Goal: Task Accomplishment & Management: Use online tool/utility

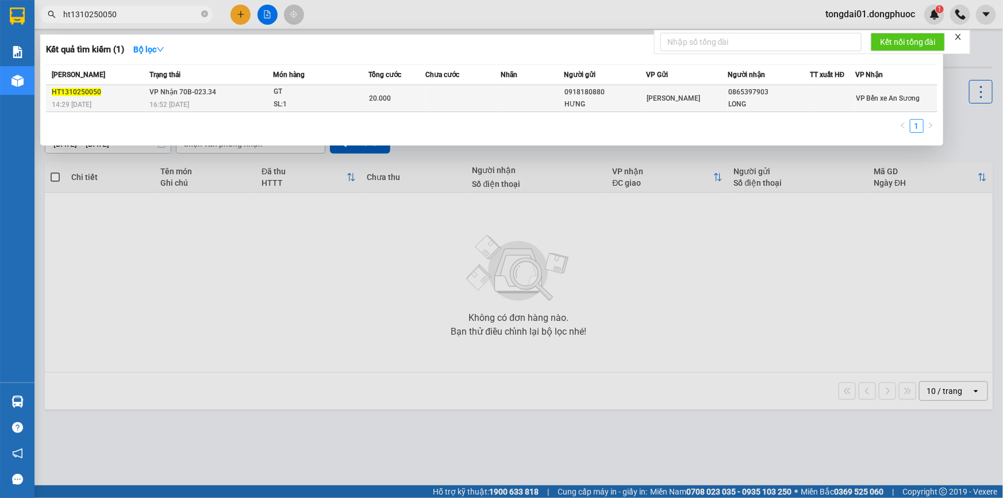
type input "ht1310250050"
click at [198, 98] on div "16:52 [DATE]" at bounding box center [210, 104] width 122 height 13
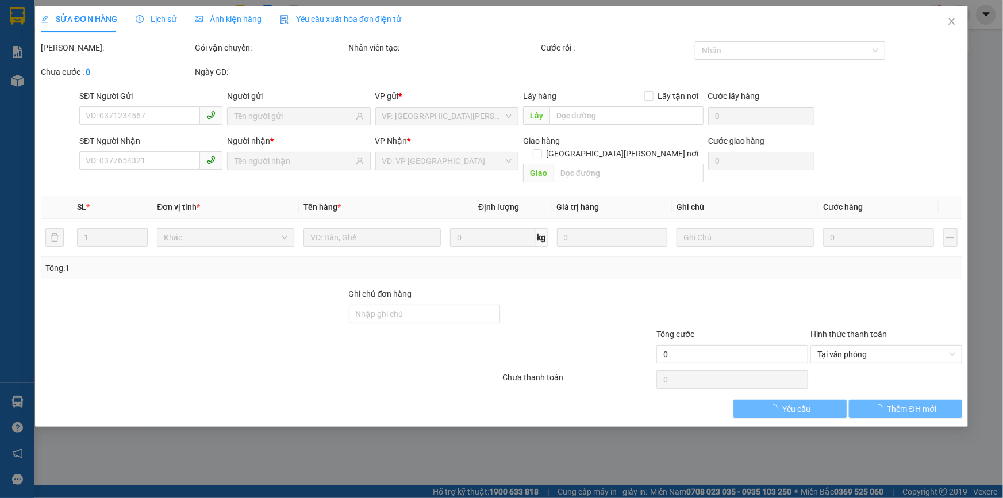
type input "0918180880"
type input "HƯNG"
type input "0865397903"
type input "LONG"
type input "20.000"
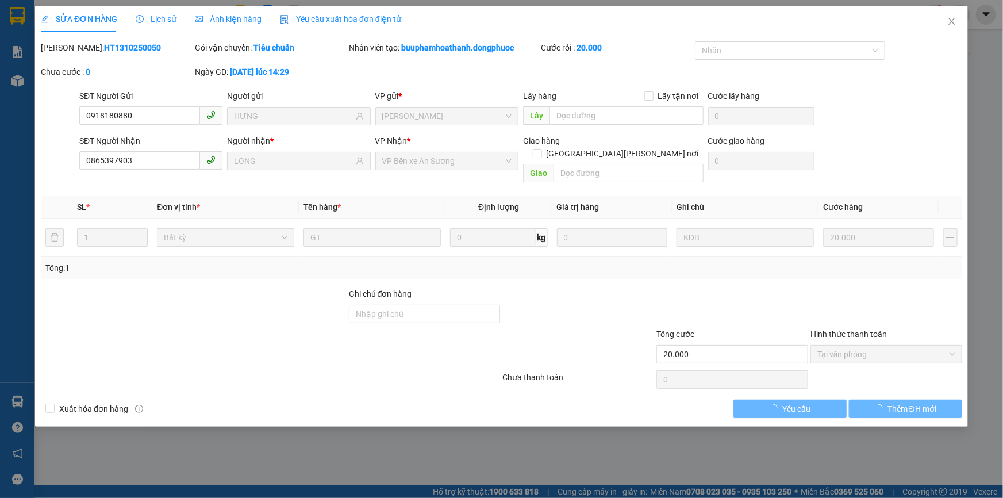
click at [163, 18] on span "Lịch sử" at bounding box center [156, 18] width 41 height 9
